Goal: Task Accomplishment & Management: Manage account settings

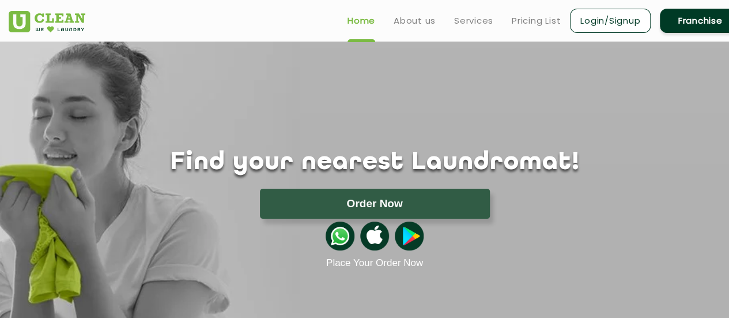
click at [614, 27] on link "Login/Signup" at bounding box center [610, 21] width 81 height 24
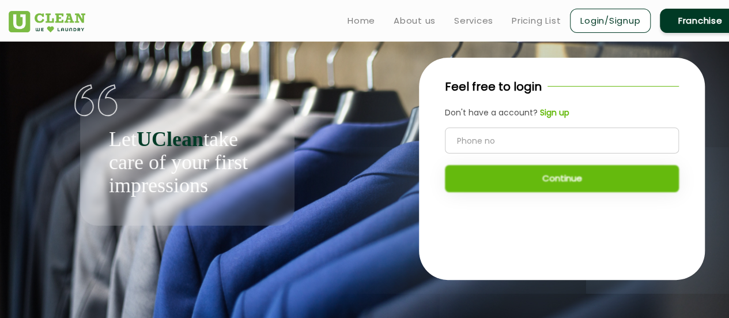
click at [1, 168] on div "Let UClean take care of your first impressions" at bounding box center [187, 133] width 375 height 184
click at [577, 124] on div "Feel free to login Don't have a account? Sign up Continue" at bounding box center [562, 141] width 286 height 166
